Goal: Navigation & Orientation: Find specific page/section

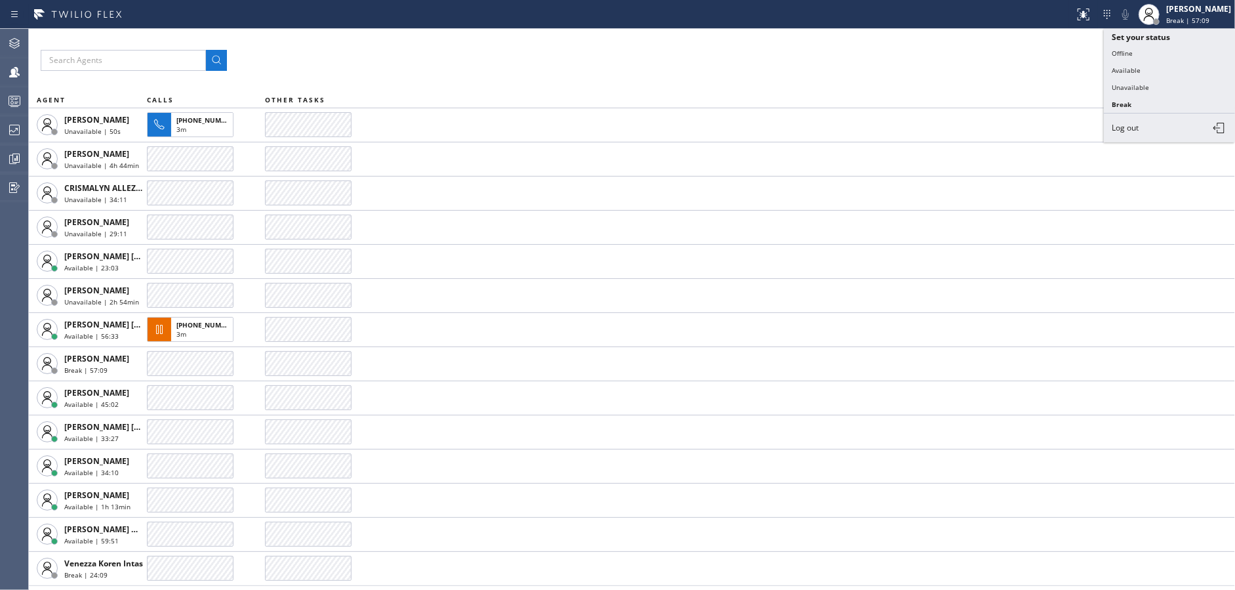
click at [1131, 90] on button "Unavailable" at bounding box center [1169, 87] width 131 height 17
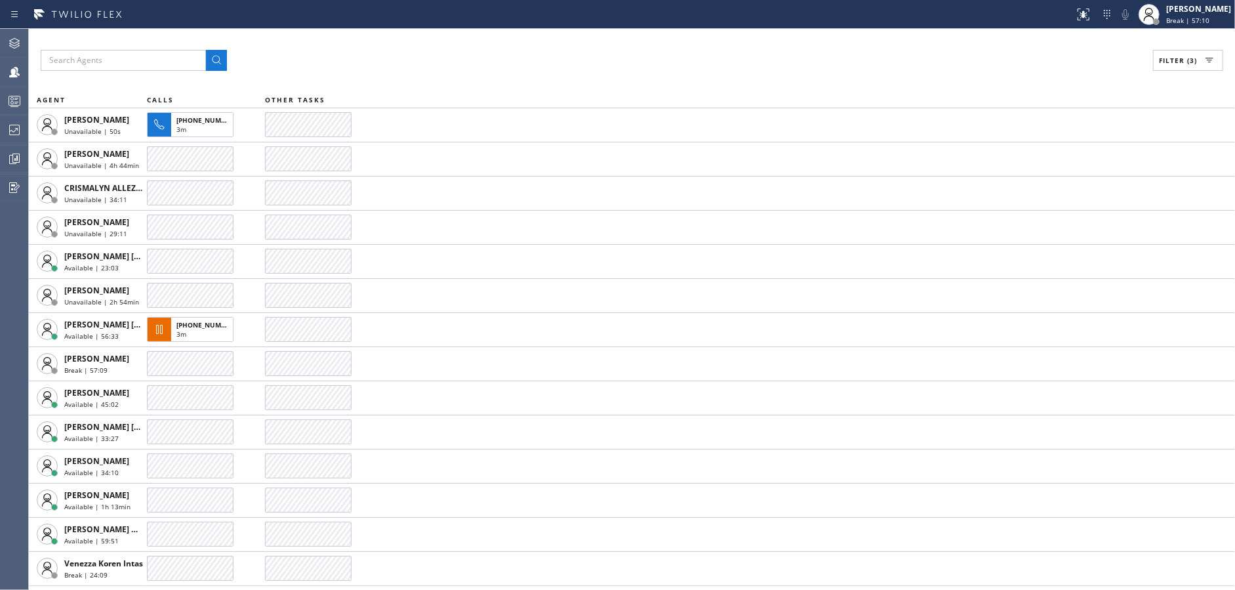
click at [1134, 87] on div "Filter (3) AGENT CALLS OTHER TASKS [PERSON_NAME] Unavailable | 50s [PHONE_NUMBE…" at bounding box center [632, 309] width 1206 height 561
click at [1208, 14] on div "[PERSON_NAME]" at bounding box center [1198, 8] width 65 height 11
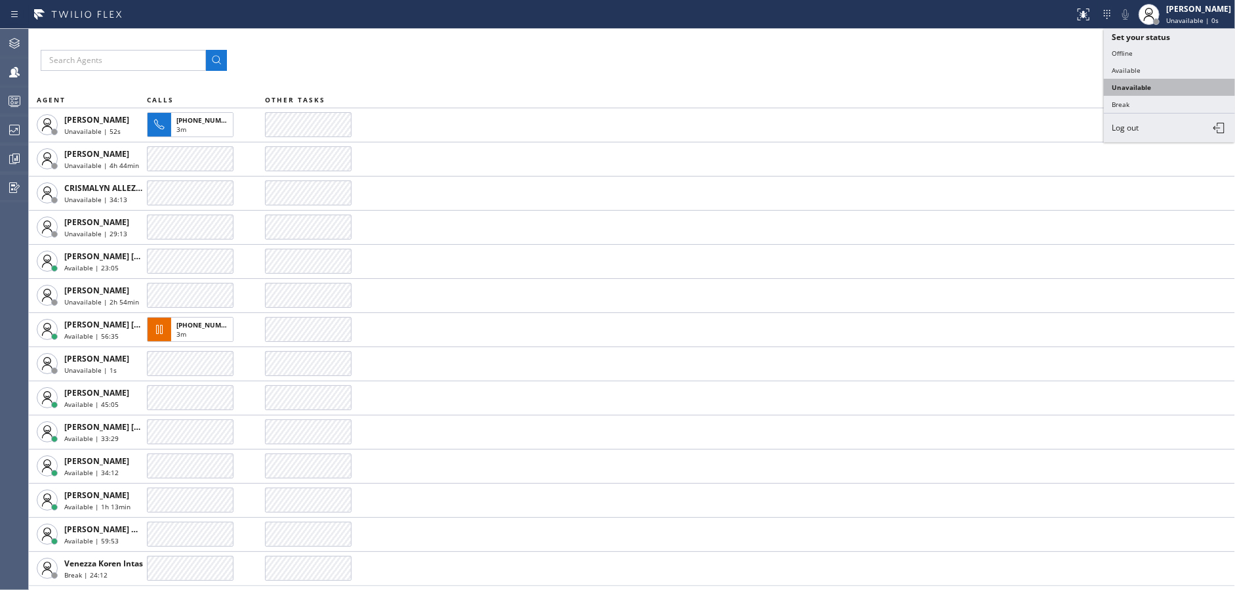
click at [1152, 86] on button "Unavailable" at bounding box center [1169, 87] width 131 height 17
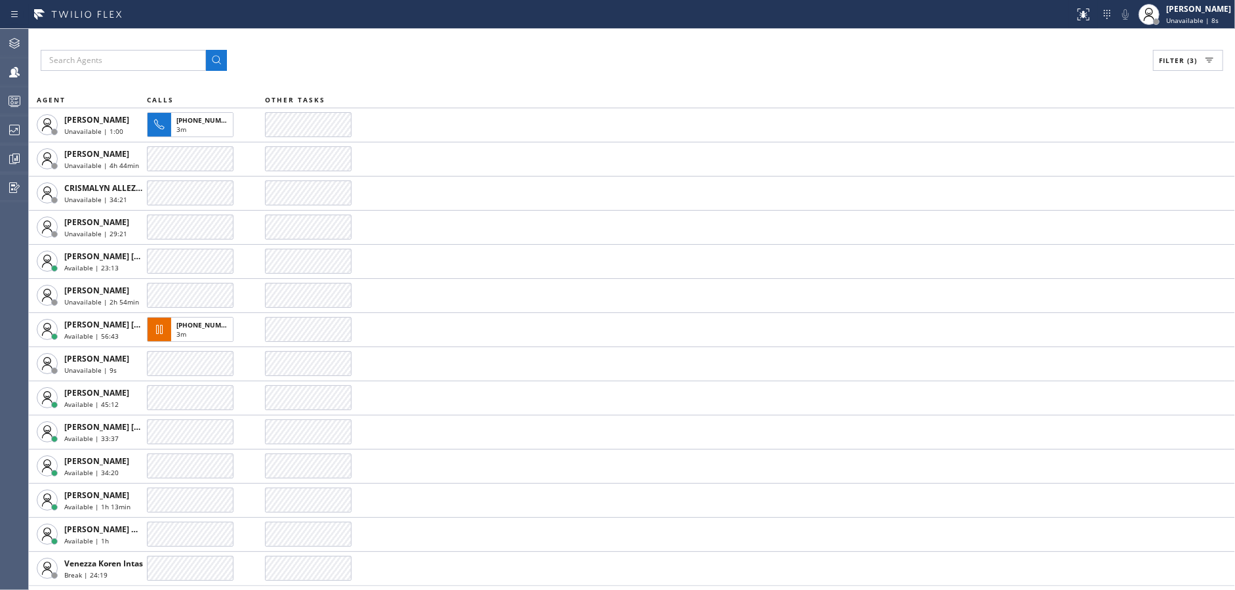
click at [944, 61] on div "Filter (3)" at bounding box center [632, 60] width 1182 height 21
click at [9, 113] on div at bounding box center [14, 101] width 29 height 26
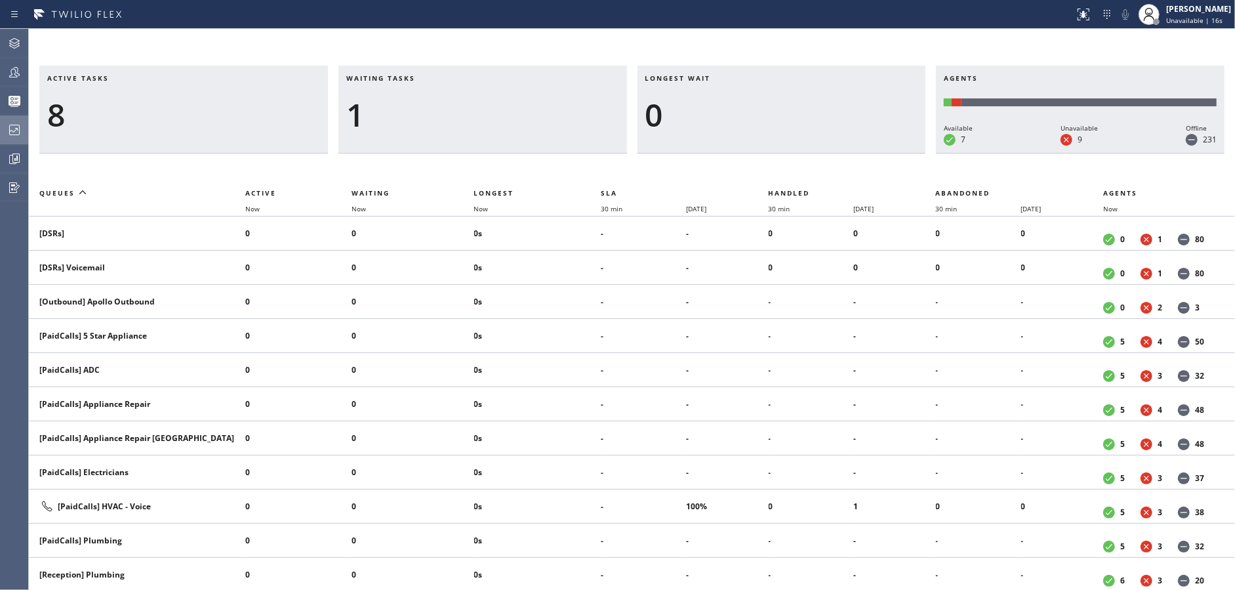
click at [3, 130] on div at bounding box center [14, 130] width 29 height 16
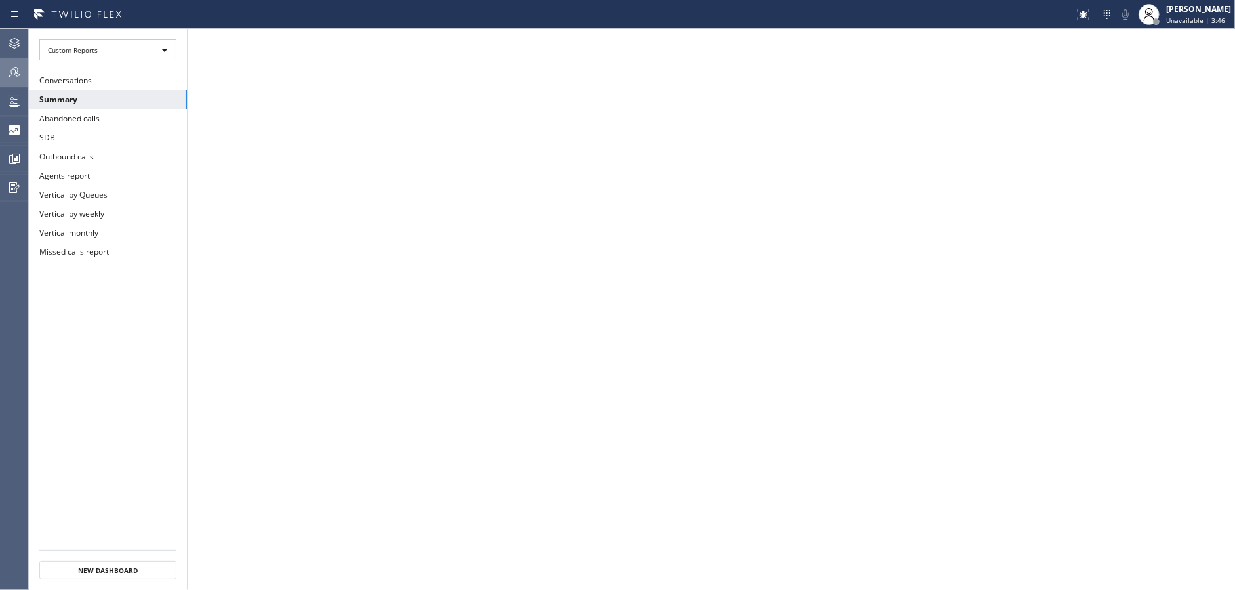
click at [27, 77] on div at bounding box center [14, 72] width 29 height 16
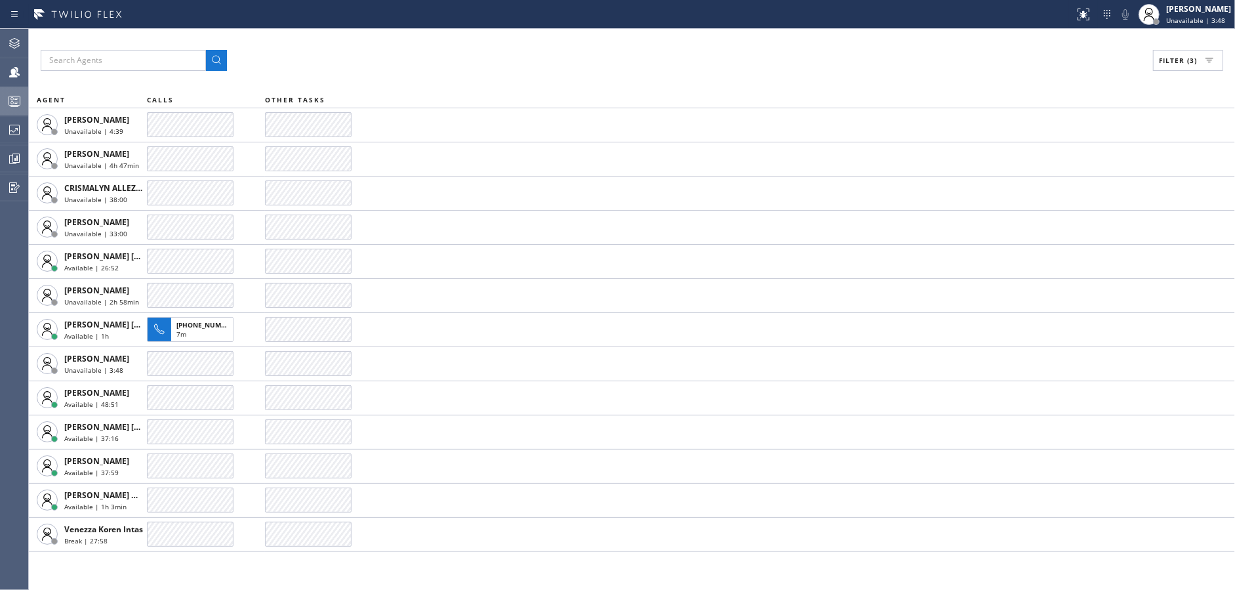
click at [2, 100] on div at bounding box center [14, 101] width 29 height 16
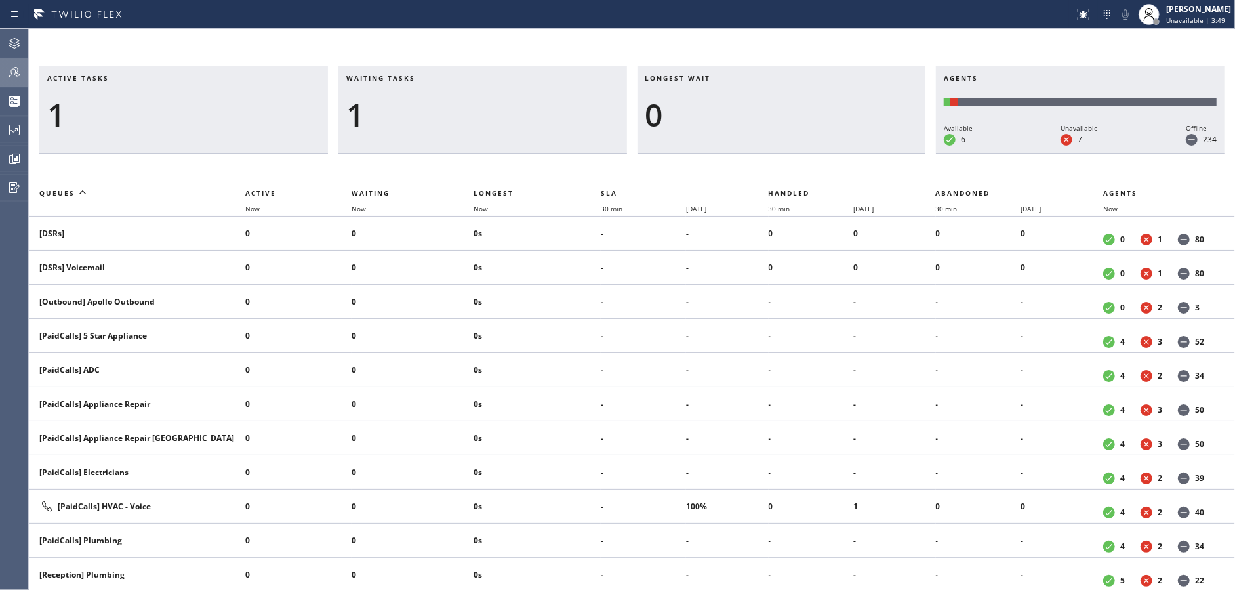
click at [9, 66] on icon at bounding box center [15, 72] width 16 height 16
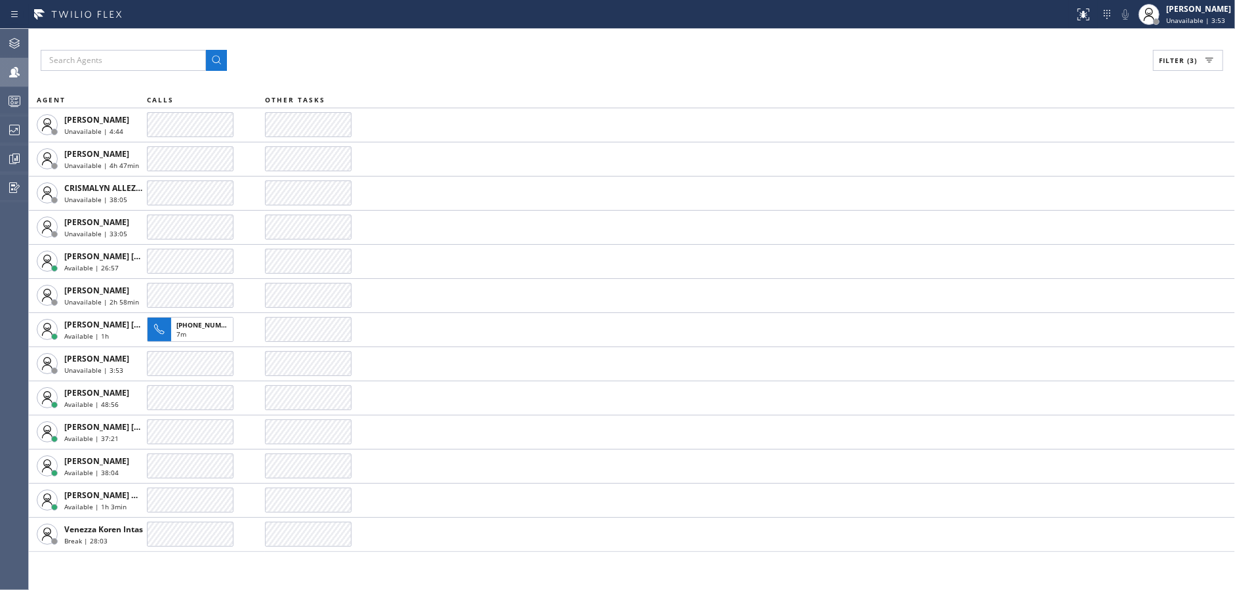
click at [909, 69] on div "Filter (3)" at bounding box center [632, 60] width 1182 height 21
